Goal: Find specific page/section: Find specific page/section

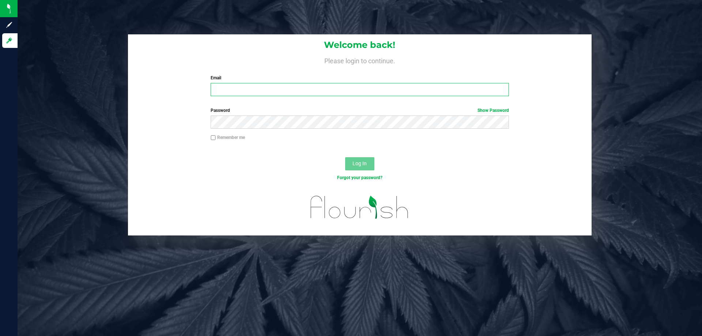
click at [346, 92] on input "Email" at bounding box center [360, 89] width 298 height 13
type input "LIGARCIA@LIVEPARALLEL.COM"
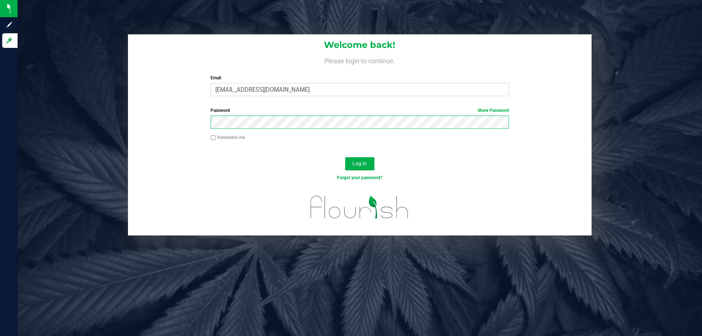
click at [345, 157] on button "Log In" at bounding box center [359, 163] width 29 height 13
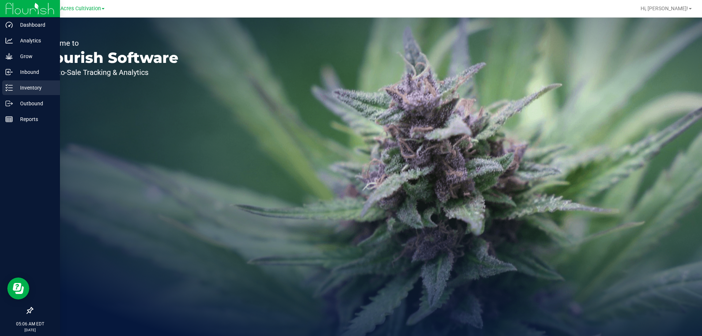
click at [32, 87] on p "Inventory" at bounding box center [35, 87] width 44 height 9
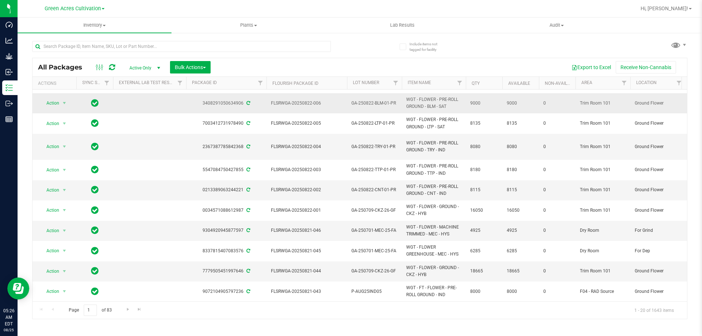
scroll to position [110, 0]
